Goal: Task Accomplishment & Management: Use online tool/utility

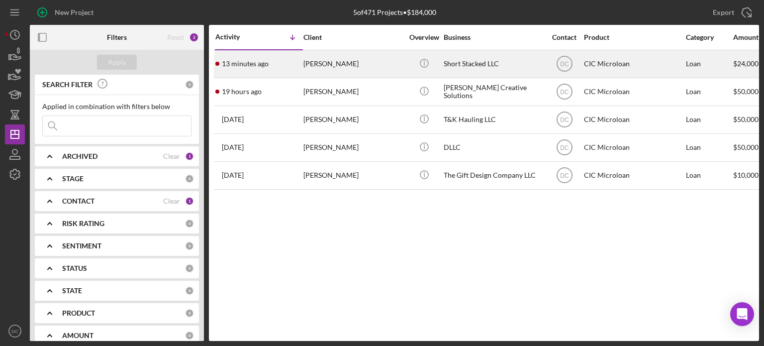
click at [325, 69] on div "[PERSON_NAME]" at bounding box center [354, 64] width 100 height 26
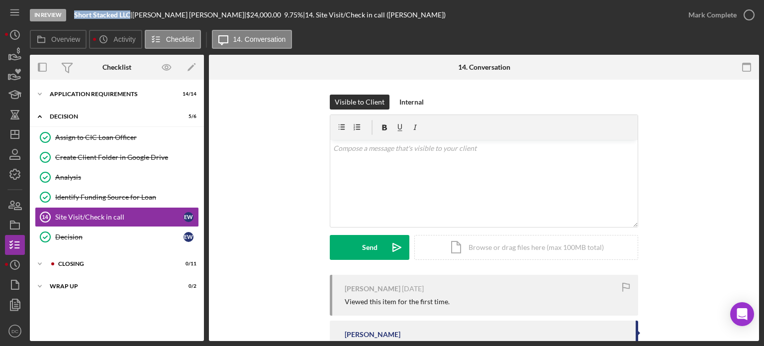
drag, startPoint x: 75, startPoint y: 15, endPoint x: 131, endPoint y: 18, distance: 55.8
click at [131, 18] on div "Short Stacked LLC |" at bounding box center [103, 15] width 58 height 8
copy b "Short Stacked LLC"
click at [93, 257] on div "Icon/Expander CLOSING 0 / 11" at bounding box center [117, 264] width 174 height 20
drag, startPoint x: 201, startPoint y: 218, endPoint x: 201, endPoint y: 293, distance: 74.6
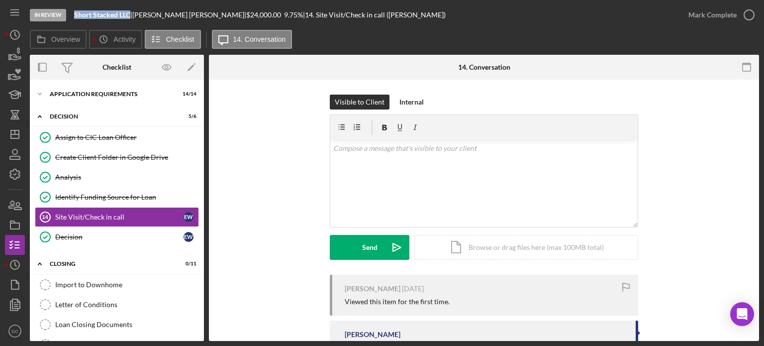
click at [201, 293] on div "Icon/Expander APPLICATION REQUIREMENTS 14 / 14 Icon/Expander Decision 5 / 6 Ass…" at bounding box center [117, 303] width 174 height 436
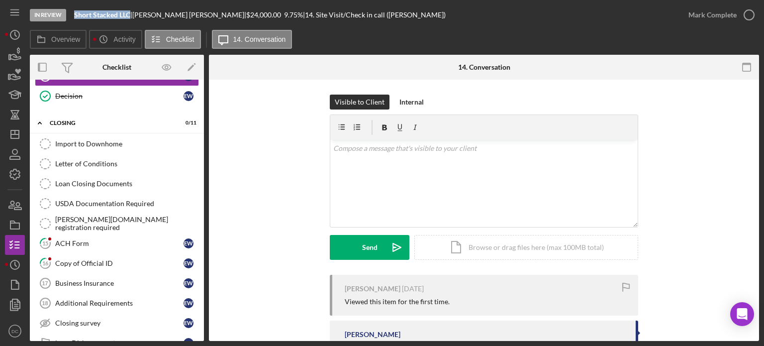
scroll to position [141, 0]
click at [152, 244] on div "ACH Form" at bounding box center [119, 243] width 128 height 8
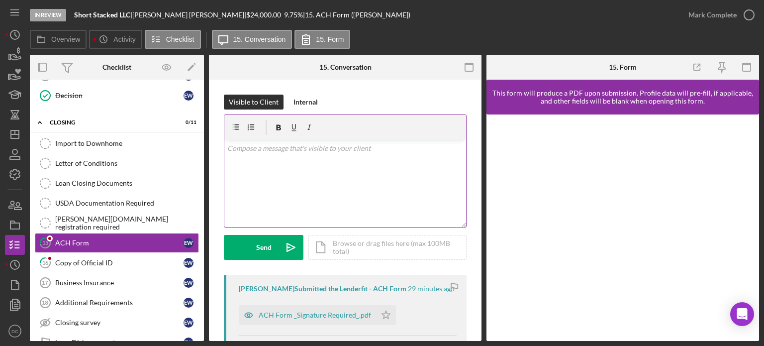
drag, startPoint x: 269, startPoint y: 215, endPoint x: 283, endPoint y: 214, distance: 13.5
click at [269, 215] on div "v Color teal Color pink Remove color Add row above Add row below Add column bef…" at bounding box center [345, 183] width 242 height 87
click at [307, 319] on div "ACH Form _Signature Required_.pdf" at bounding box center [315, 315] width 112 height 8
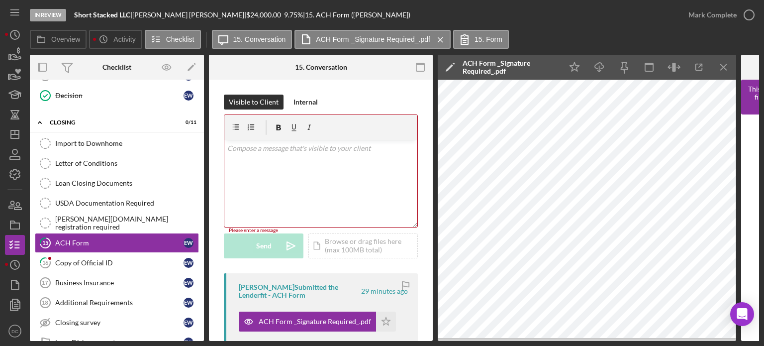
click at [245, 8] on div "In Review Short Stacked LLC | [PERSON_NAME] | $24,000.00 9.75 % | 15. ACH Form …" at bounding box center [354, 15] width 649 height 30
drag, startPoint x: 130, startPoint y: 14, endPoint x: 75, endPoint y: 16, distance: 55.3
click at [75, 16] on b "Short Stacked LLC" at bounding box center [102, 14] width 56 height 8
copy b "Short Stacked LLC"
click at [158, 137] on link "Import to Downhome Import to Downhome" at bounding box center [117, 143] width 164 height 20
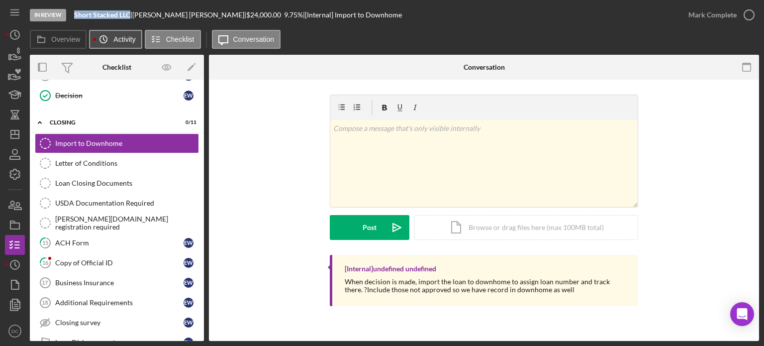
click at [99, 47] on icon "Icon/History" at bounding box center [104, 39] width 20 height 20
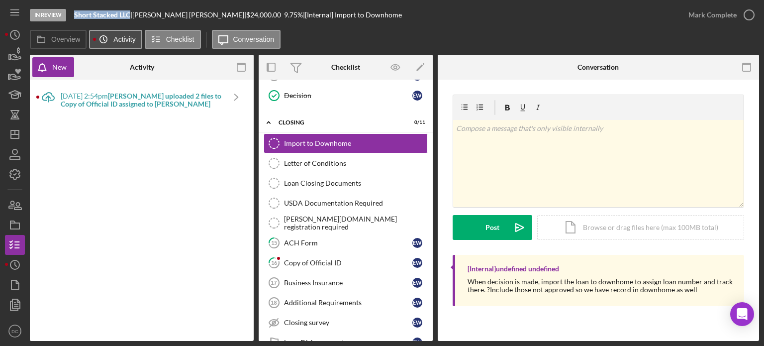
click at [102, 42] on circle at bounding box center [103, 39] width 7 height 7
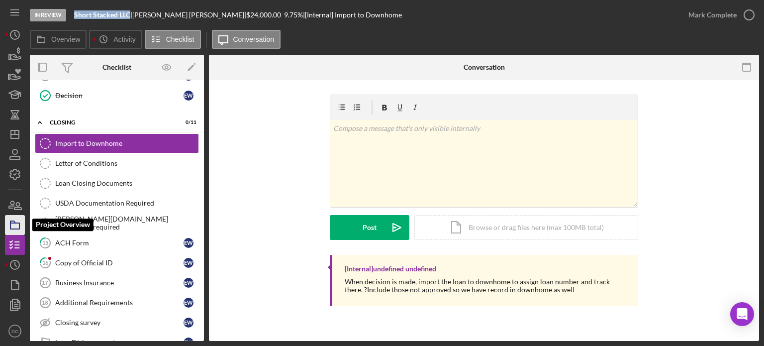
click at [14, 220] on icon "button" at bounding box center [14, 224] width 25 height 25
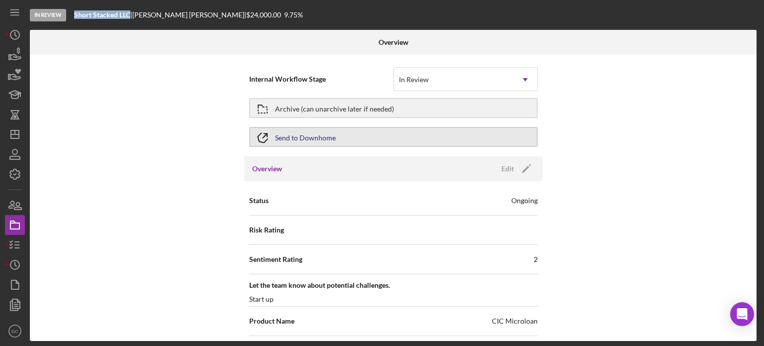
click at [436, 139] on button "Send to Downhome" at bounding box center [393, 137] width 289 height 20
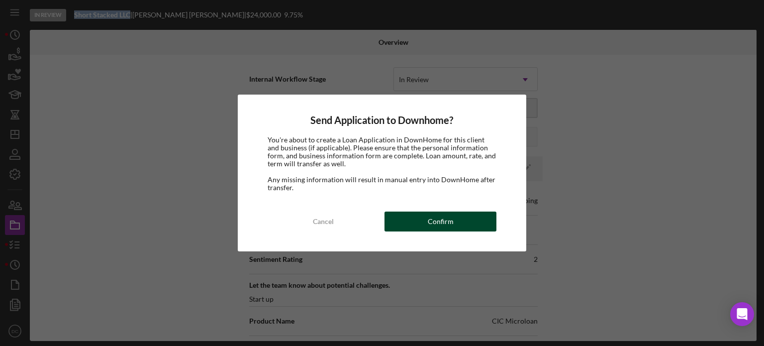
click at [439, 217] on div "Confirm" at bounding box center [441, 221] width 26 height 20
